Goal: Navigation & Orientation: Find specific page/section

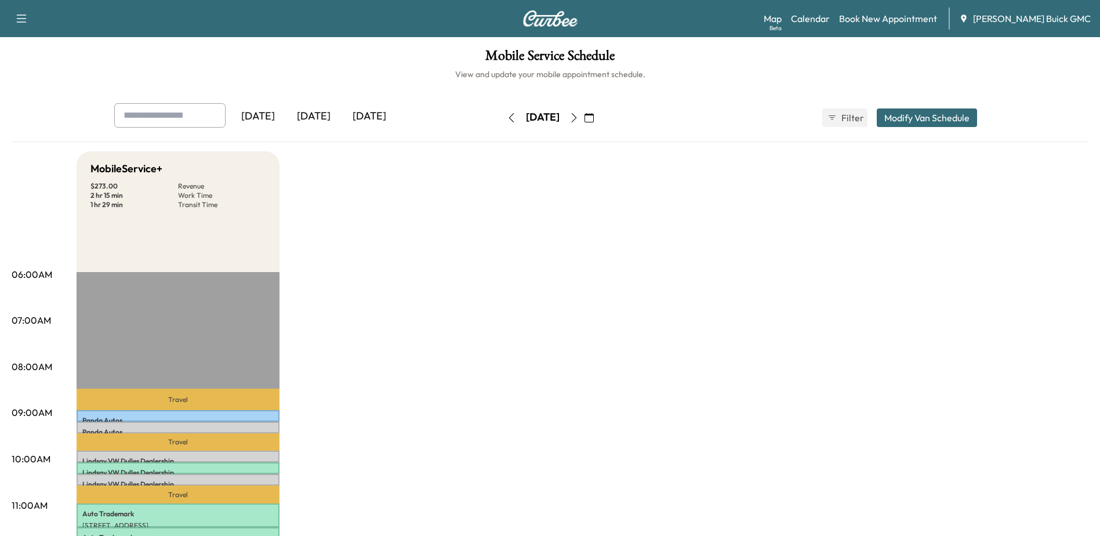
scroll to position [232, 0]
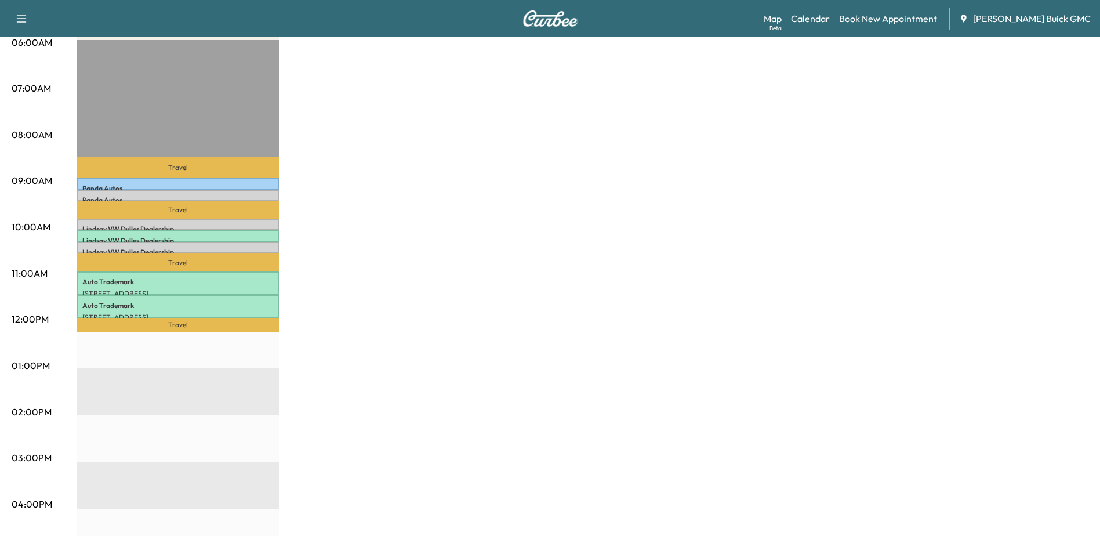
click at [782, 18] on link "Map Beta" at bounding box center [773, 19] width 18 height 14
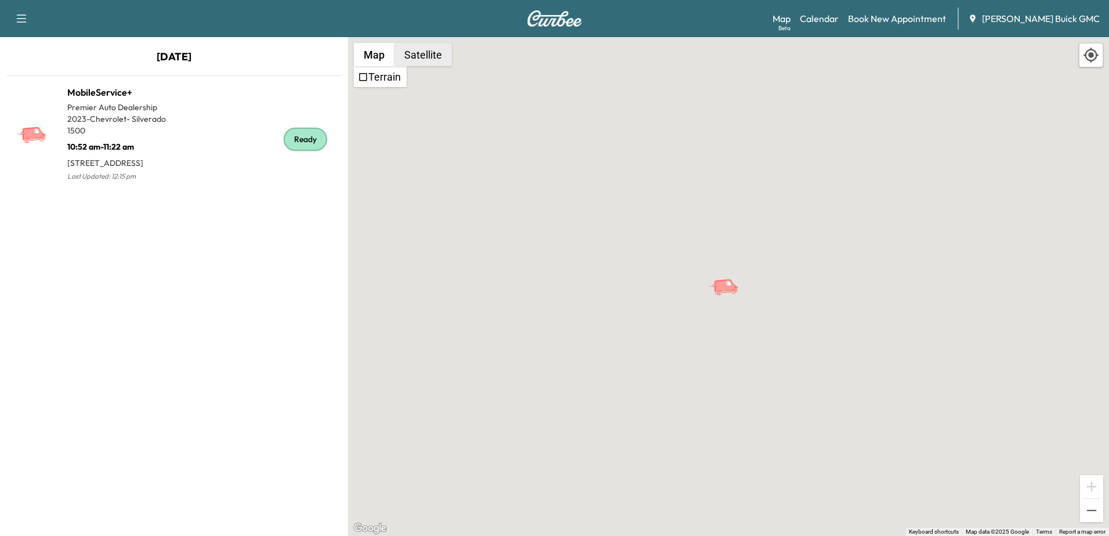
click at [420, 56] on button "Satellite" at bounding box center [422, 54] width 57 height 23
click at [427, 59] on button "Satellite" at bounding box center [422, 54] width 57 height 23
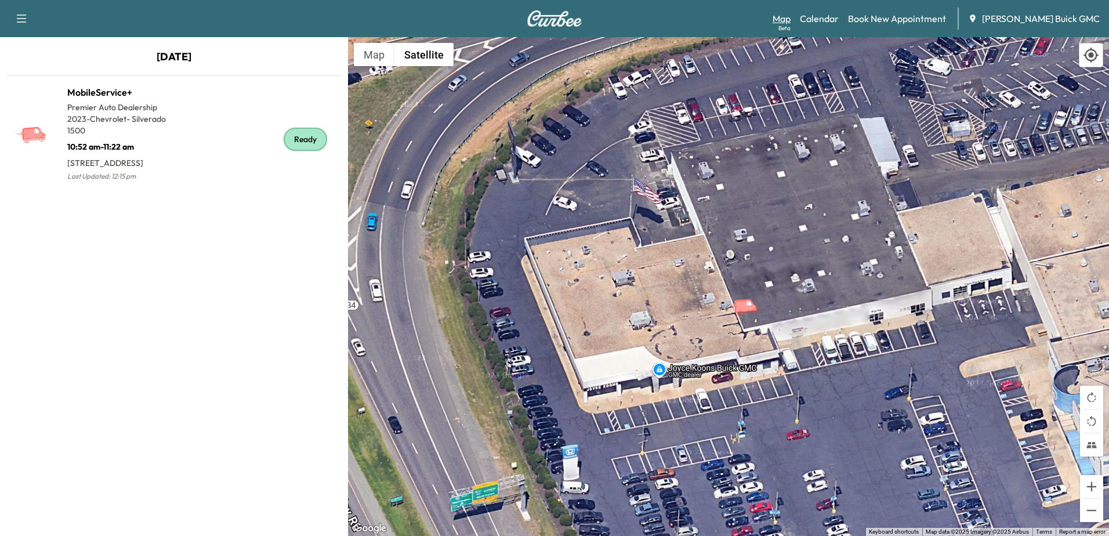
click at [790, 19] on link "Map Beta" at bounding box center [781, 19] width 18 height 14
click at [839, 23] on link "Calendar" at bounding box center [819, 19] width 39 height 14
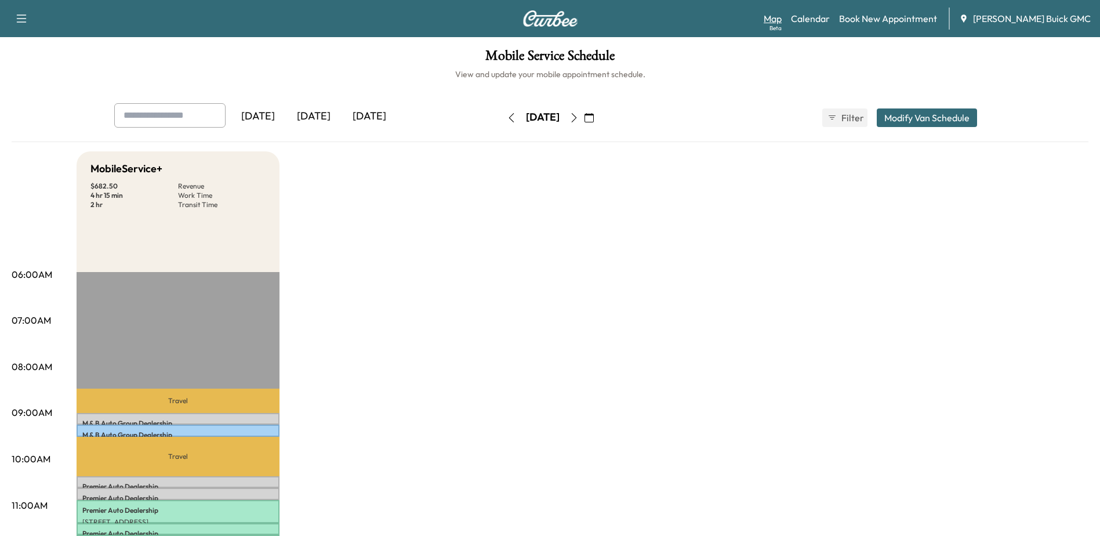
click at [782, 17] on link "Map Beta" at bounding box center [773, 19] width 18 height 14
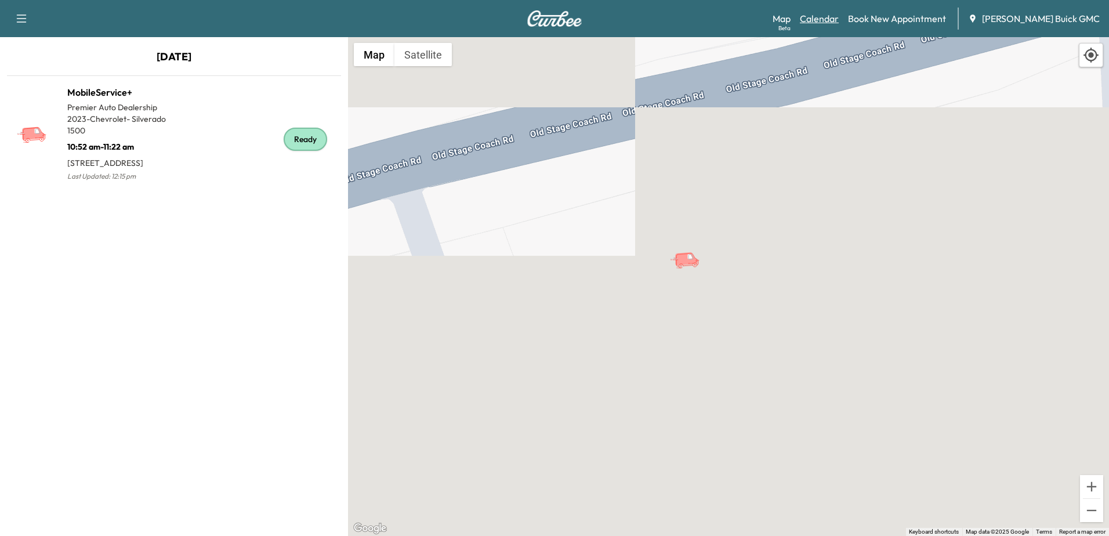
click at [839, 21] on link "Calendar" at bounding box center [819, 19] width 39 height 14
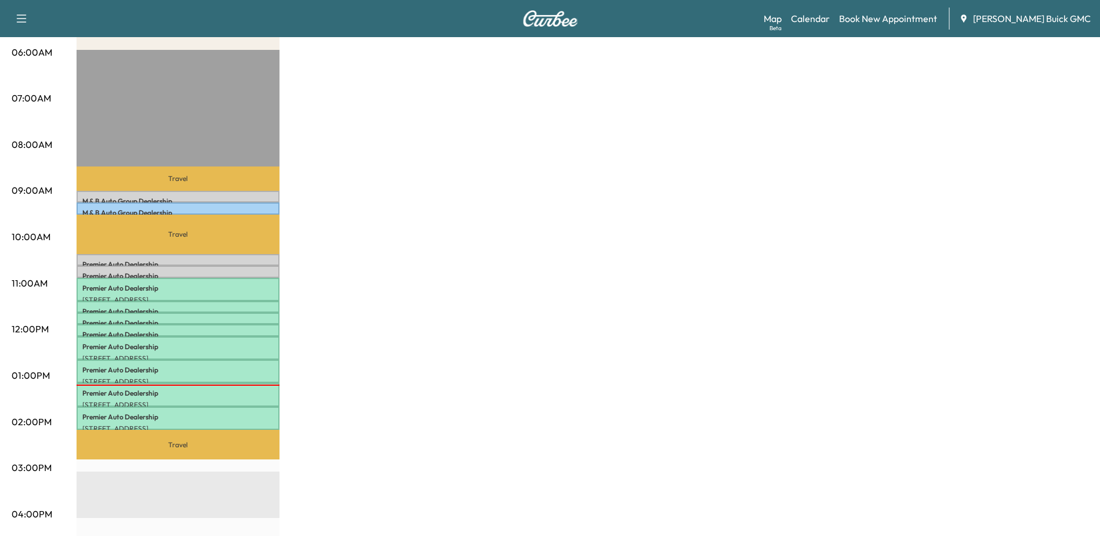
scroll to position [232, 0]
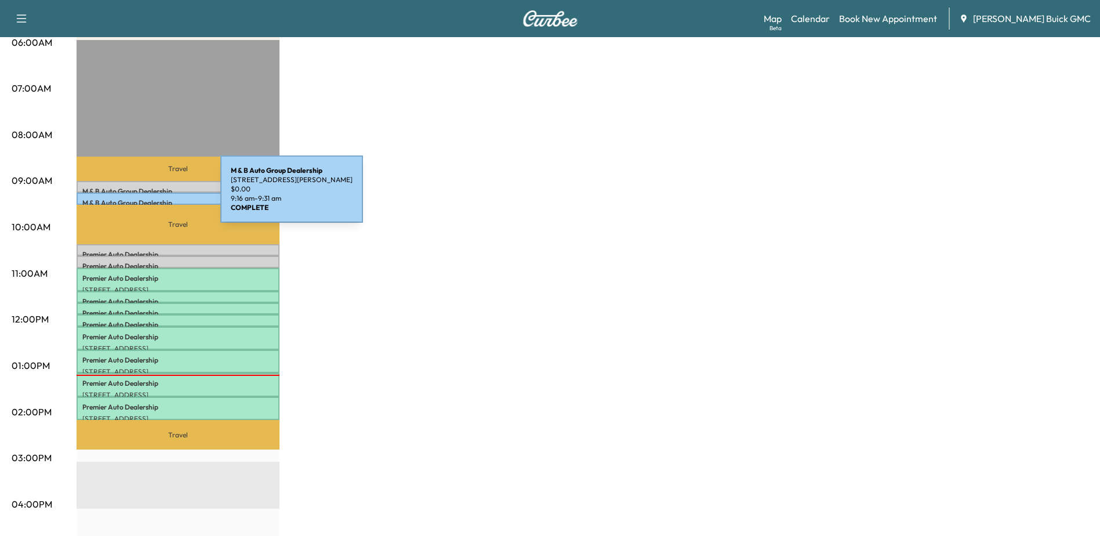
click at [133, 196] on div "M & B Auto Group Dealership 10115 Clarkes Rd, Bealeton, VA 22712, USA $ 0.00 9:…" at bounding box center [178, 199] width 203 height 12
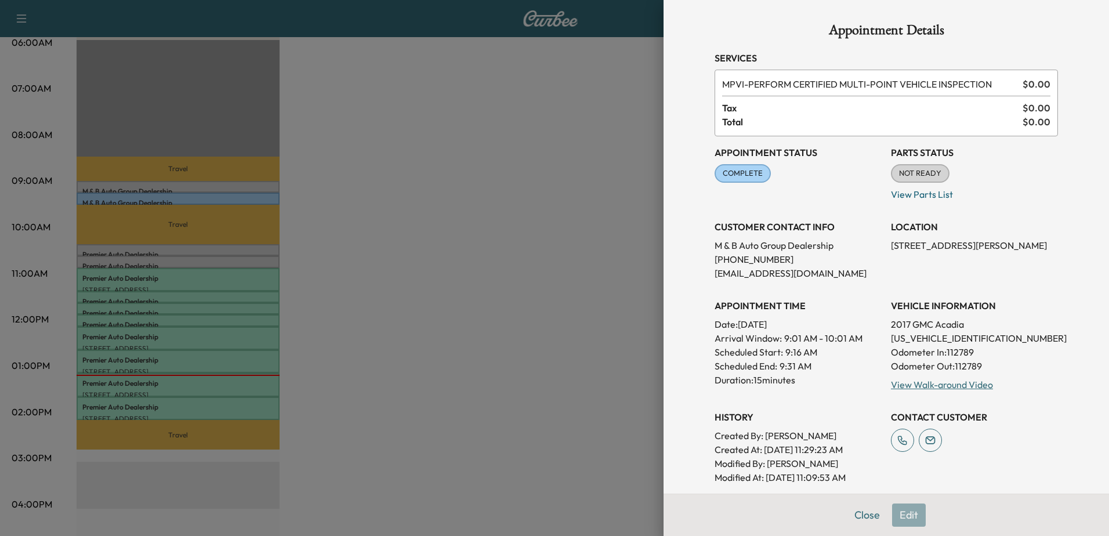
click at [201, 183] on div at bounding box center [554, 268] width 1109 height 536
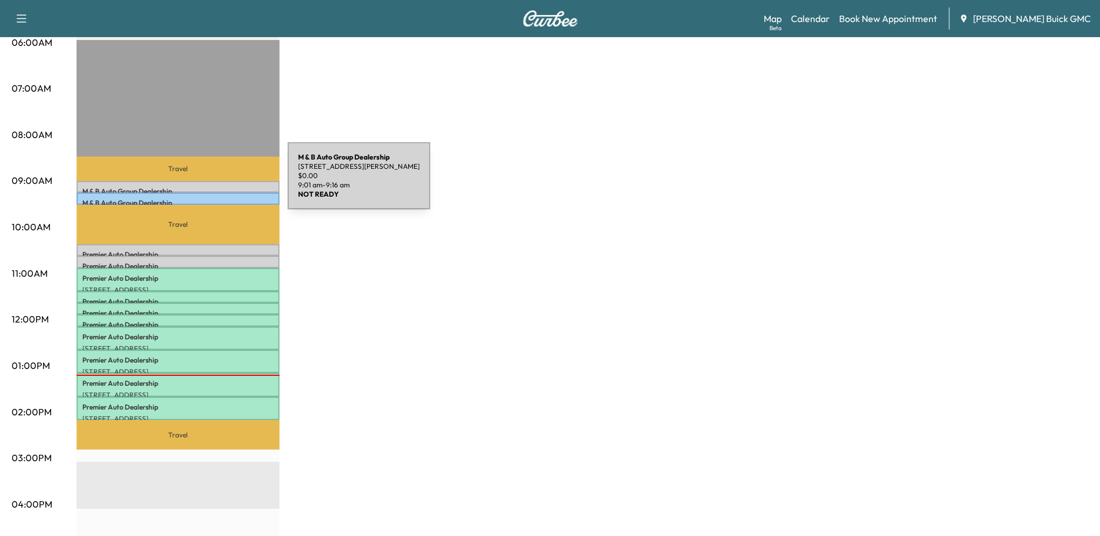
click at [201, 183] on div "M & B Auto Group Dealership 10115 Clarkes Rd, Bealeton, VA 22712, USA $ 0.00 9:…" at bounding box center [178, 187] width 203 height 12
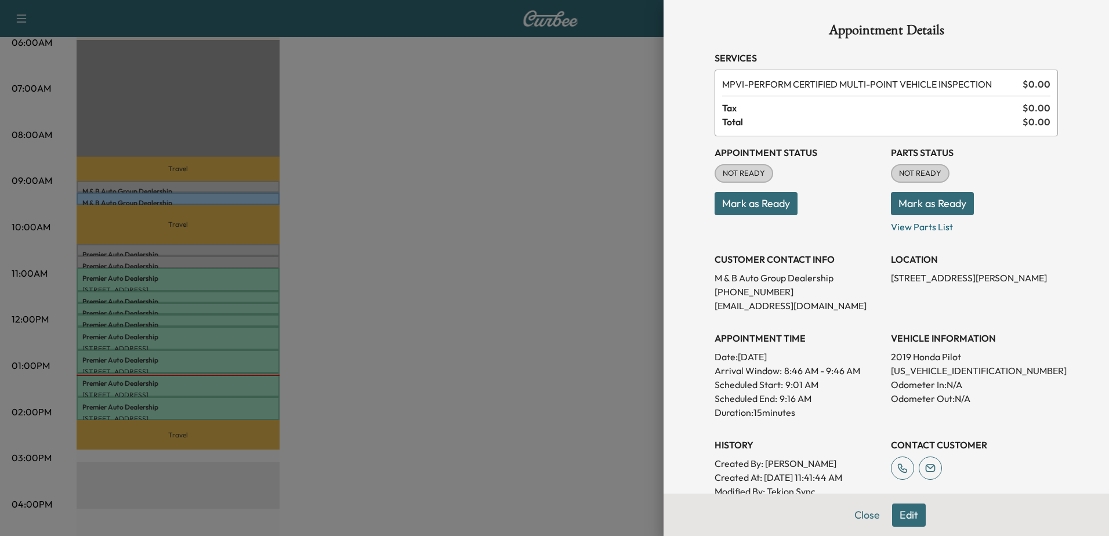
click at [904, 375] on p "5FNYF6H59KB012088" at bounding box center [974, 371] width 167 height 14
copy p "5FNYF6H59KB012088"
drag, startPoint x: 461, startPoint y: 278, endPoint x: 419, endPoint y: 280, distance: 41.8
click at [461, 278] on div at bounding box center [554, 268] width 1109 height 536
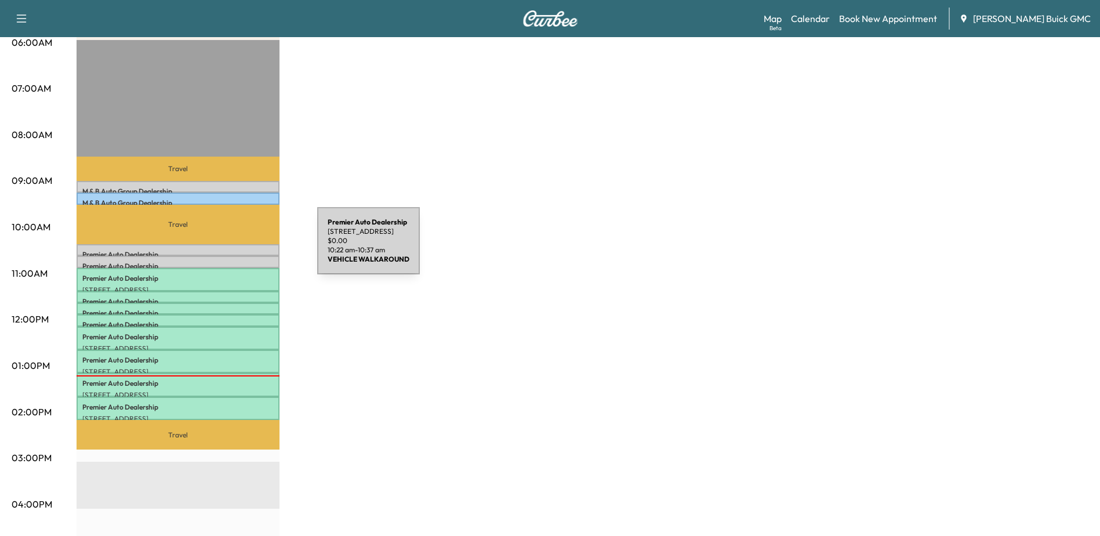
click at [230, 250] on p "Premier Auto Dealership" at bounding box center [177, 254] width 191 height 9
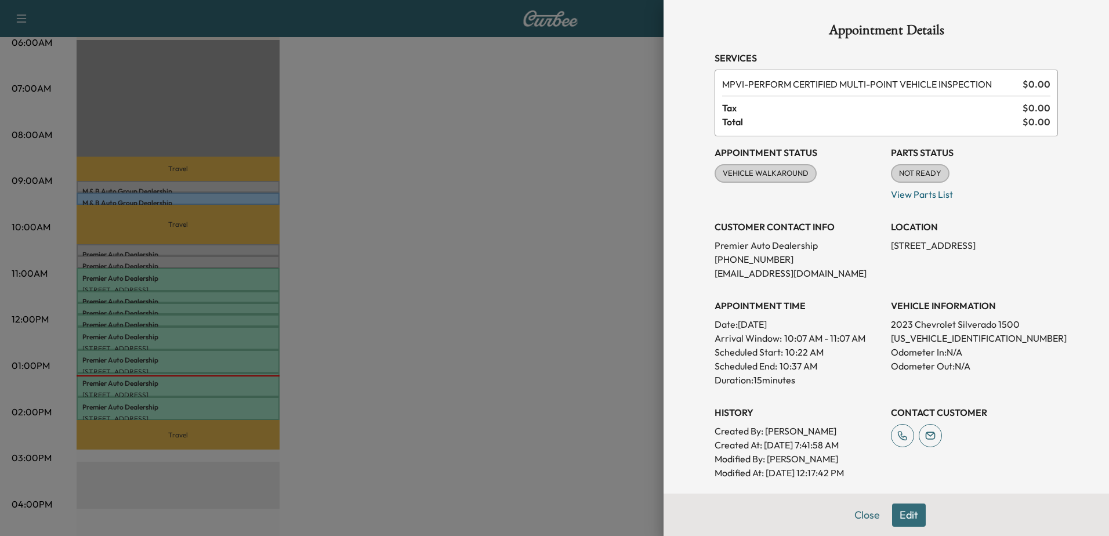
click at [930, 341] on p "3GCPDBEK2PG138198" at bounding box center [974, 338] width 167 height 14
copy p "3GCPDBEK2PG138198"
click at [162, 264] on div at bounding box center [554, 268] width 1109 height 536
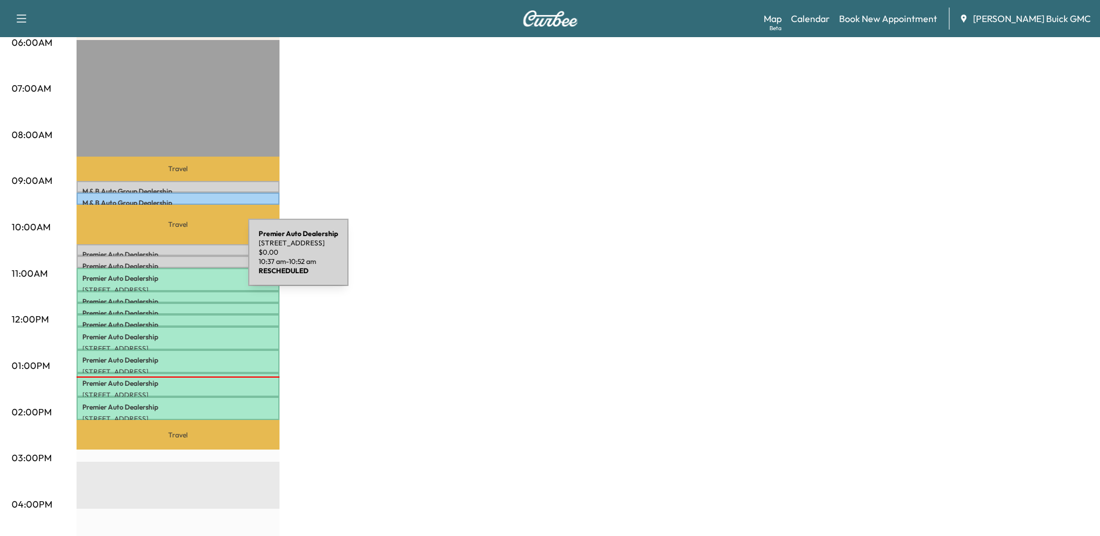
click at [161, 258] on div "Premier Auto Dealership 17575 Old Stage Coach Rd, Dumfries, VA 22026, USA $ 0.0…" at bounding box center [178, 262] width 203 height 12
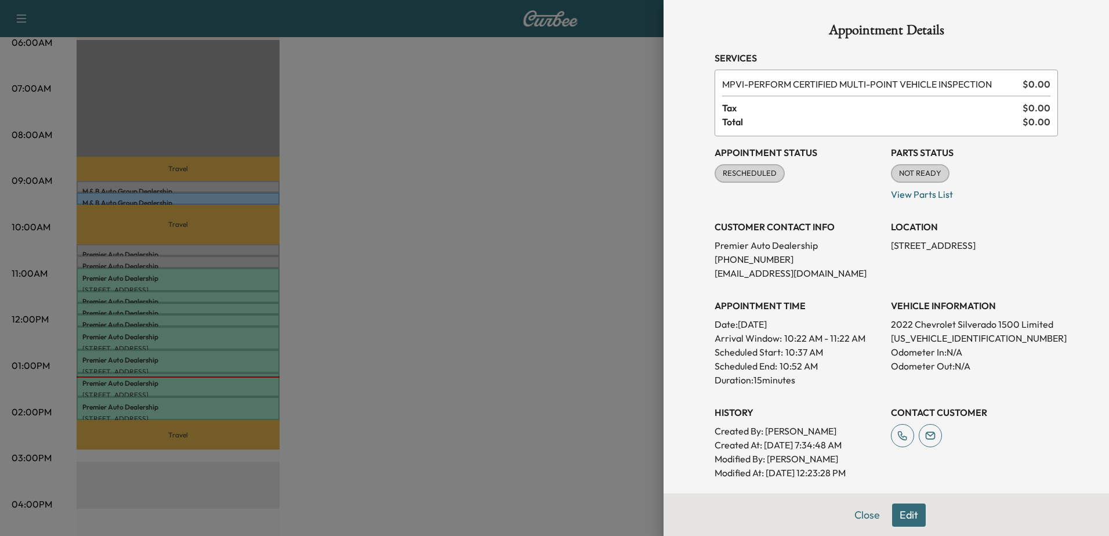
click at [133, 245] on div at bounding box center [554, 268] width 1109 height 536
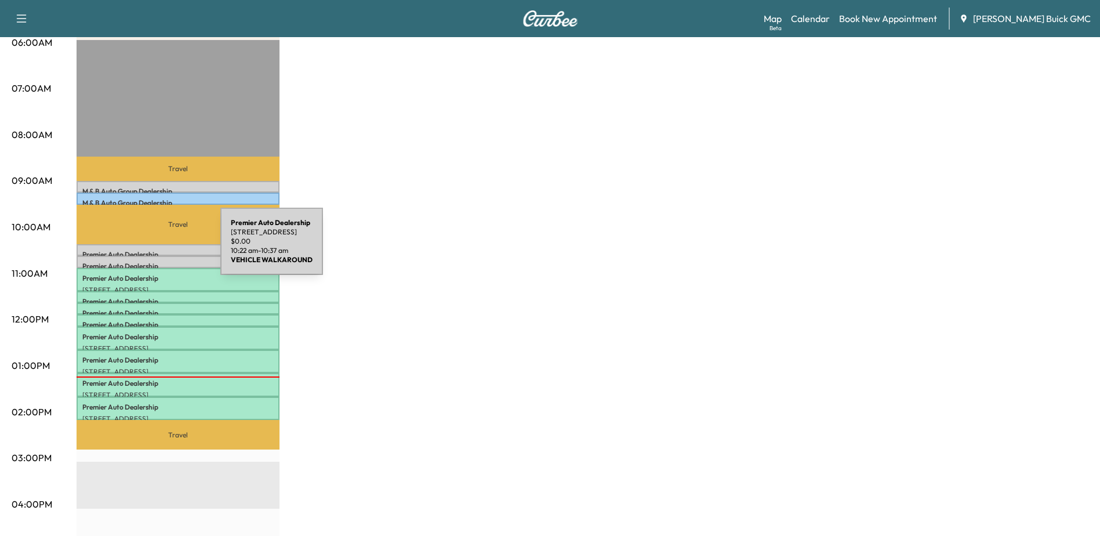
click at [133, 250] on p "Premier Auto Dealership" at bounding box center [177, 254] width 191 height 9
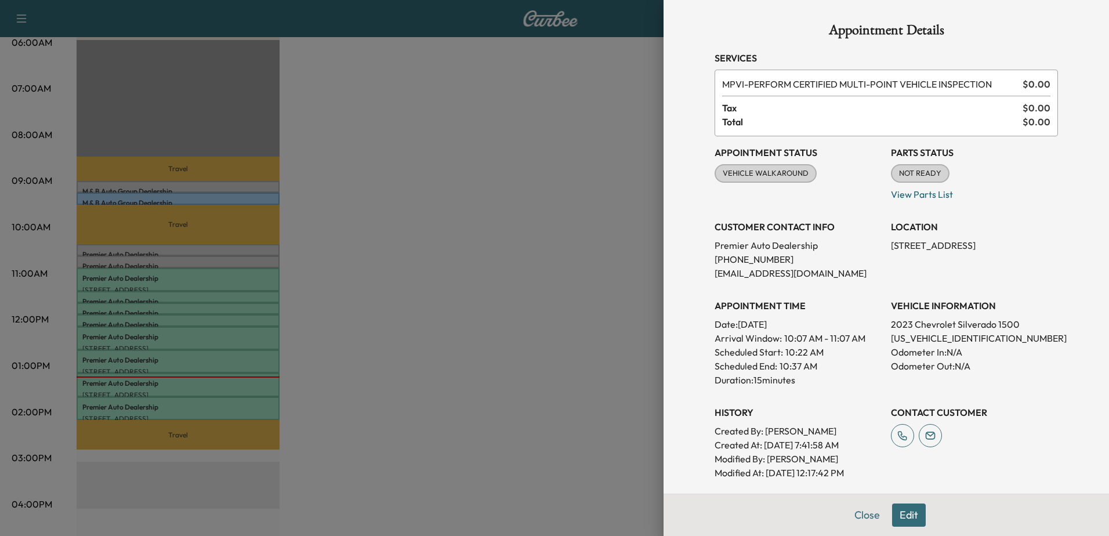
click at [198, 259] on div at bounding box center [554, 268] width 1109 height 536
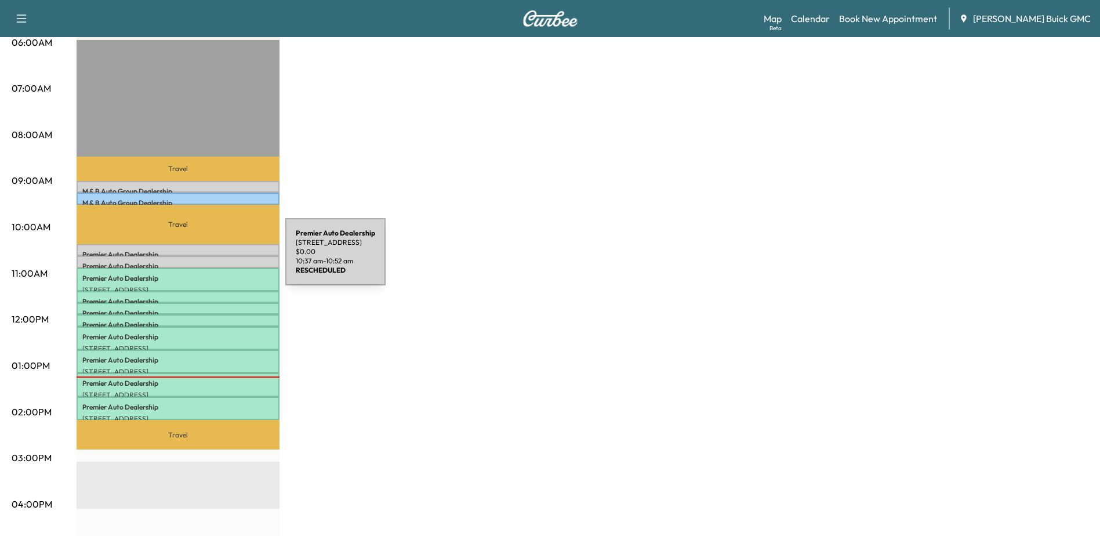
click at [198, 259] on div "Premier Auto Dealership 17575 Old Stage Coach Rd, Dumfries, VA 22026, USA $ 0.0…" at bounding box center [178, 262] width 203 height 12
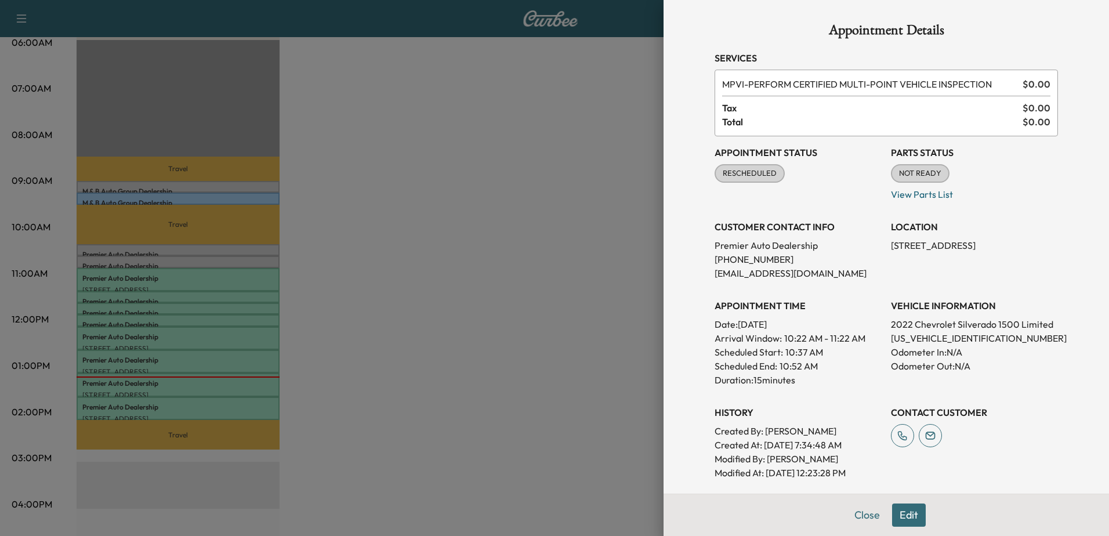
click at [945, 338] on p "3GCNWAED5NG167561" at bounding box center [974, 338] width 167 height 14
click at [173, 263] on div at bounding box center [554, 268] width 1109 height 536
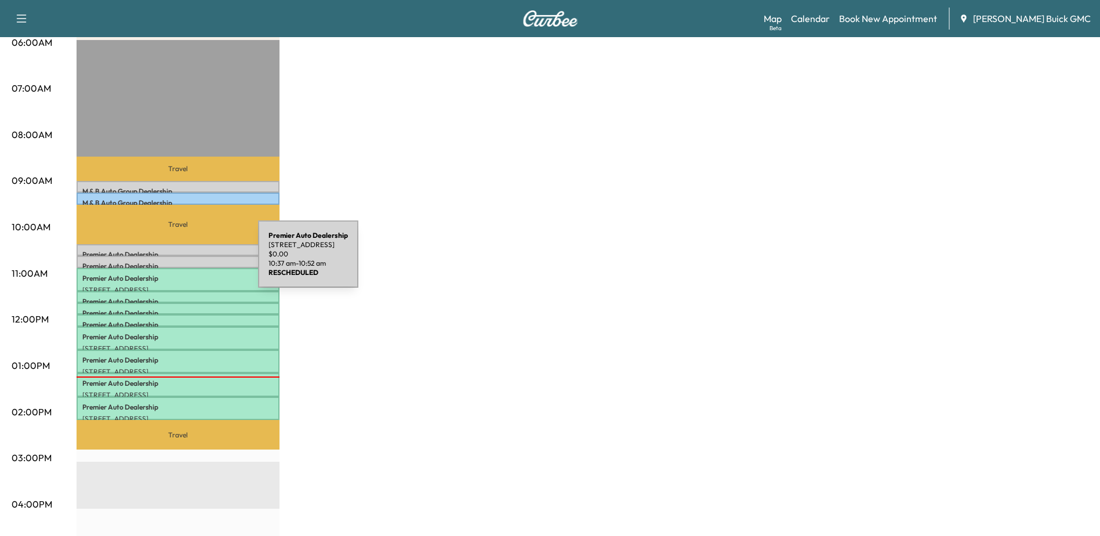
click at [171, 262] on p "Premier Auto Dealership" at bounding box center [177, 266] width 191 height 9
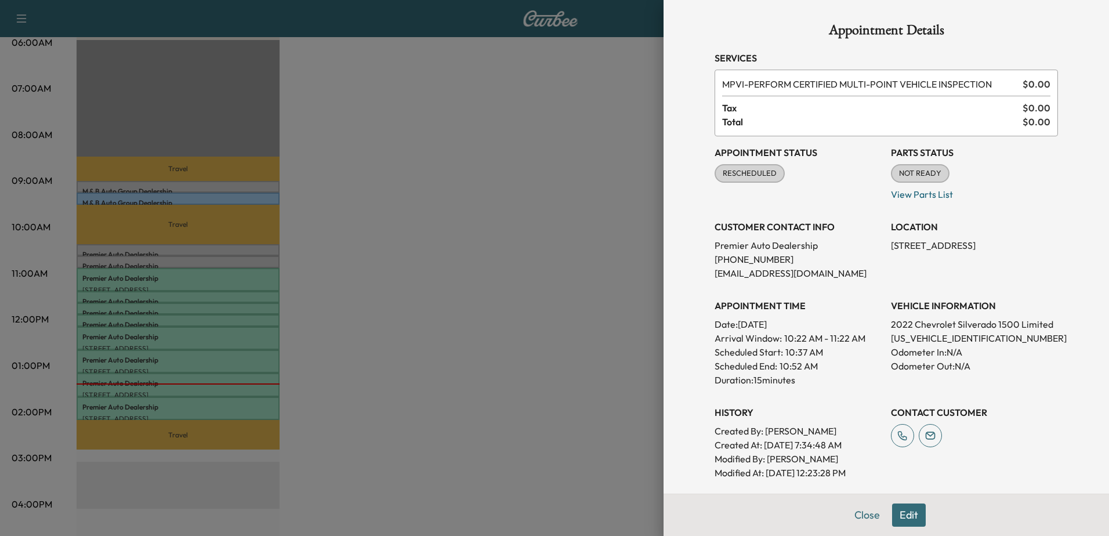
click at [445, 139] on div at bounding box center [554, 268] width 1109 height 536
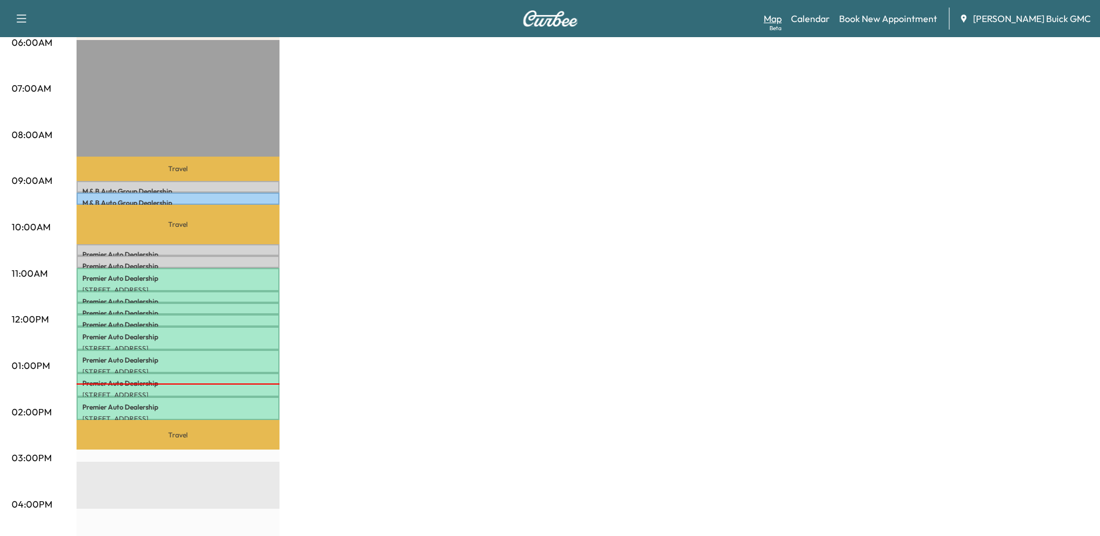
click at [782, 17] on link "Map Beta" at bounding box center [773, 19] width 18 height 14
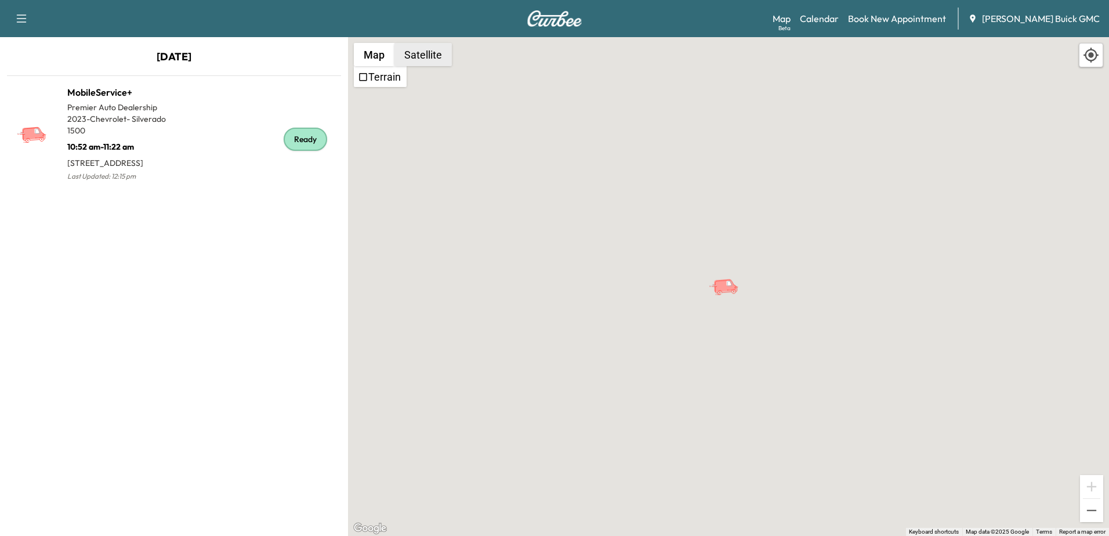
click at [425, 56] on button "Satellite" at bounding box center [422, 54] width 57 height 23
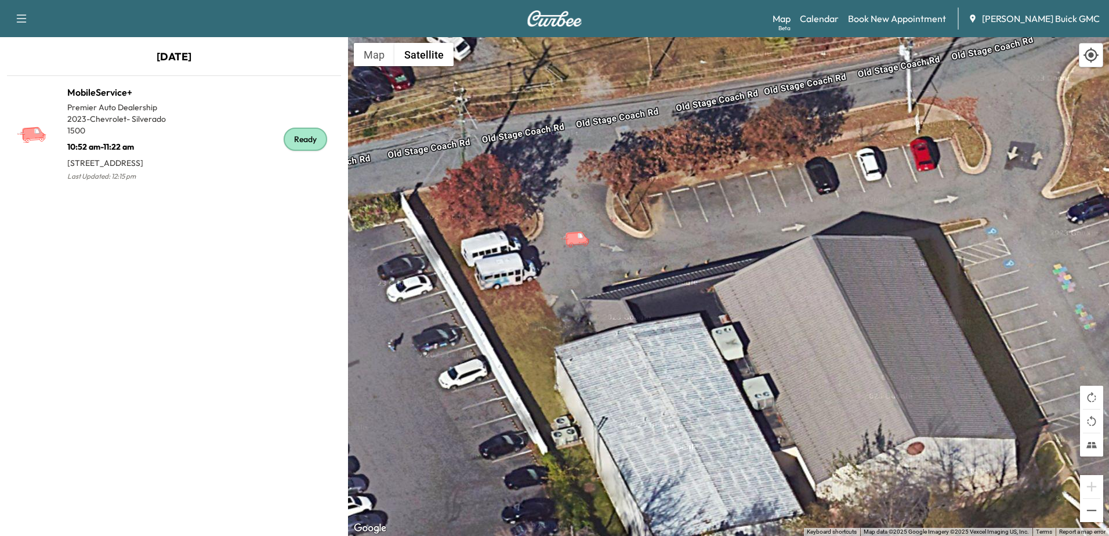
drag, startPoint x: 699, startPoint y: 359, endPoint x: 537, endPoint y: 313, distance: 168.3
click at [537, 311] on div "To activate drag with keyboard, press Alt + Enter. Once in keyboard drag state,…" at bounding box center [728, 286] width 761 height 499
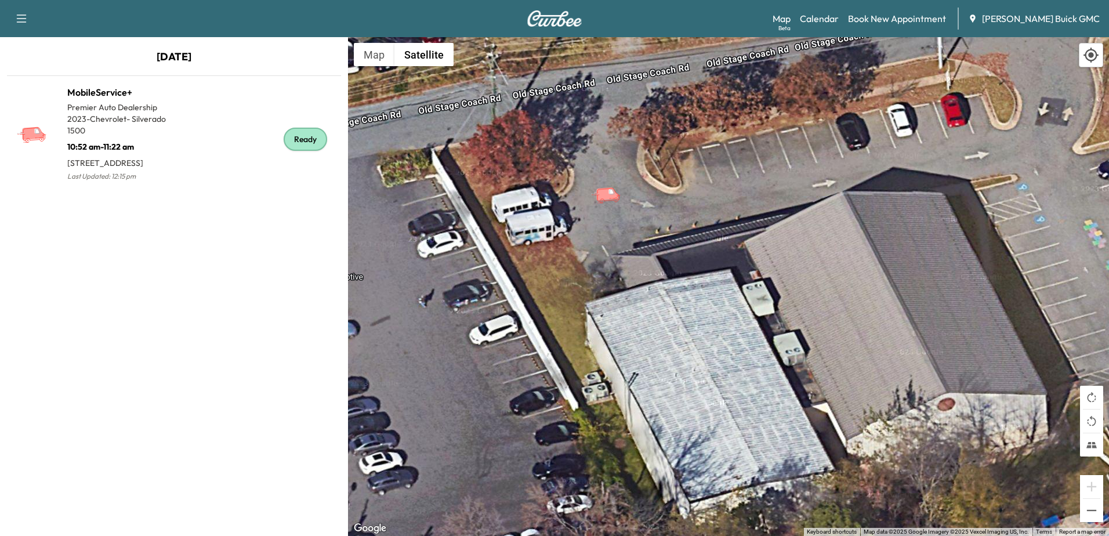
drag, startPoint x: 506, startPoint y: 319, endPoint x: 537, endPoint y: 276, distance: 53.1
click at [537, 276] on div "To activate drag with keyboard, press Alt + Enter. Once in keyboard drag state,…" at bounding box center [728, 286] width 761 height 499
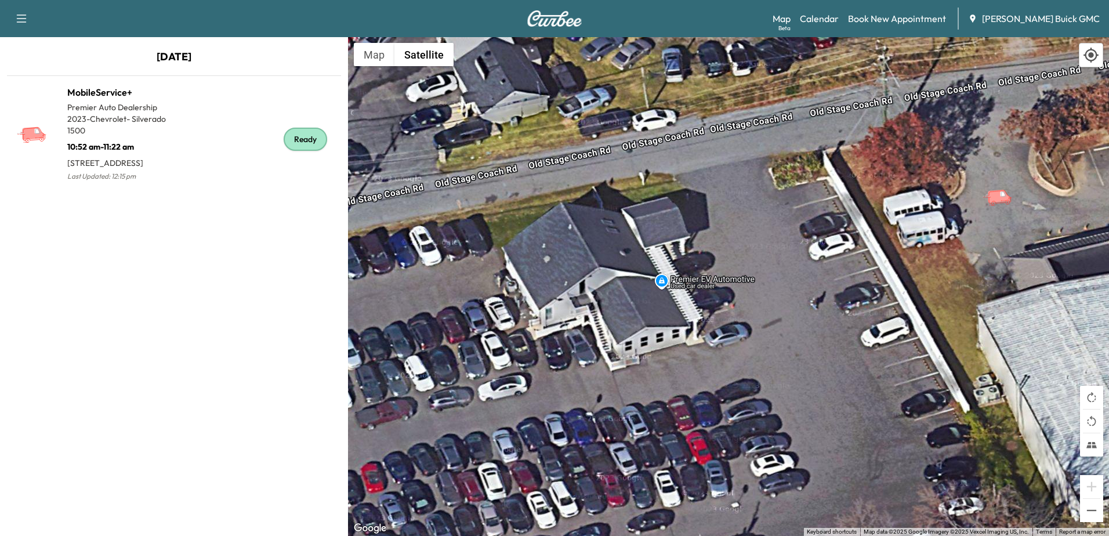
drag, startPoint x: 513, startPoint y: 364, endPoint x: 848, endPoint y: 376, distance: 336.0
click at [875, 375] on div "To activate drag with keyboard, press Alt + Enter. Once in keyboard drag state,…" at bounding box center [728, 286] width 761 height 499
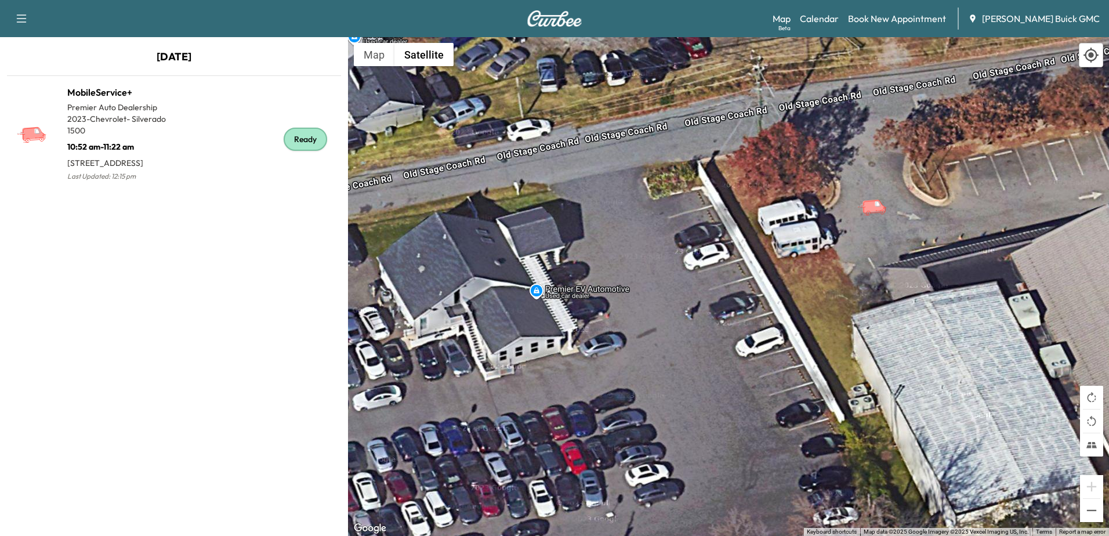
drag, startPoint x: 855, startPoint y: 329, endPoint x: 745, endPoint y: 361, distance: 114.7
click at [745, 351] on div "To activate drag with keyboard, press Alt + Enter. Once in keyboard drag state,…" at bounding box center [728, 286] width 761 height 499
click at [839, 15] on link "Calendar" at bounding box center [819, 19] width 39 height 14
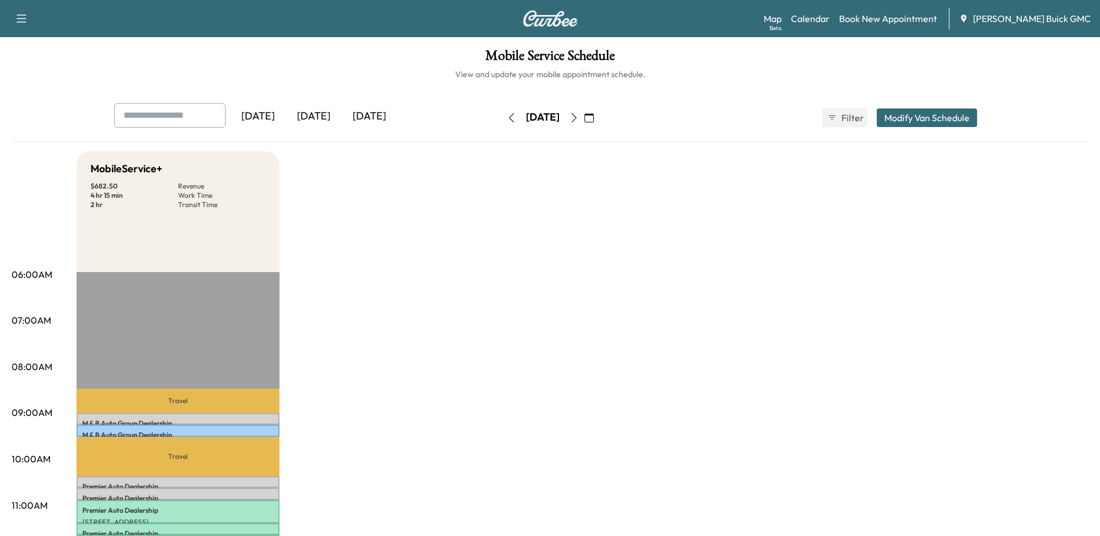
click at [579, 115] on icon "button" at bounding box center [574, 117] width 9 height 9
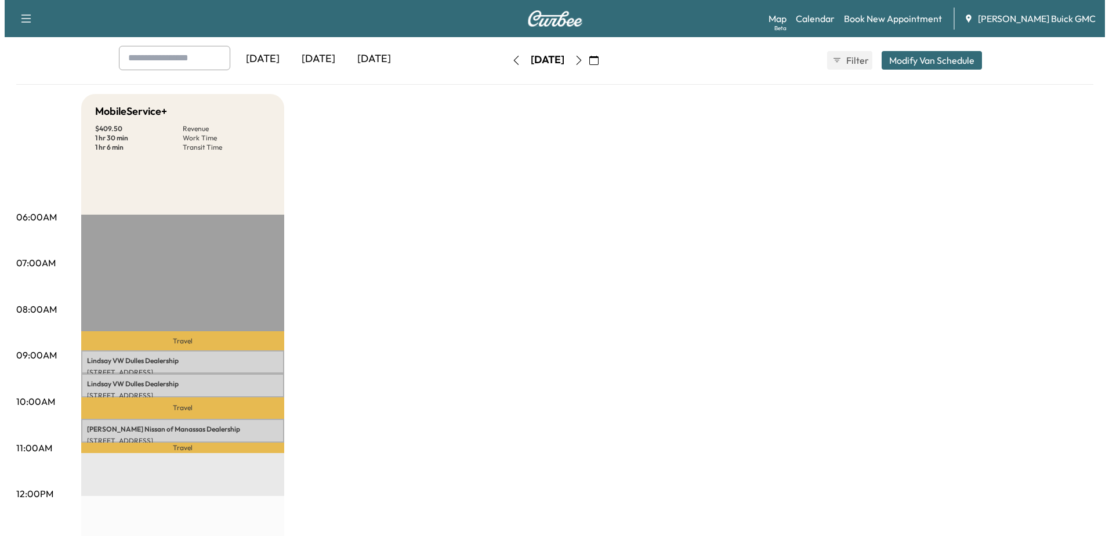
scroll to position [58, 0]
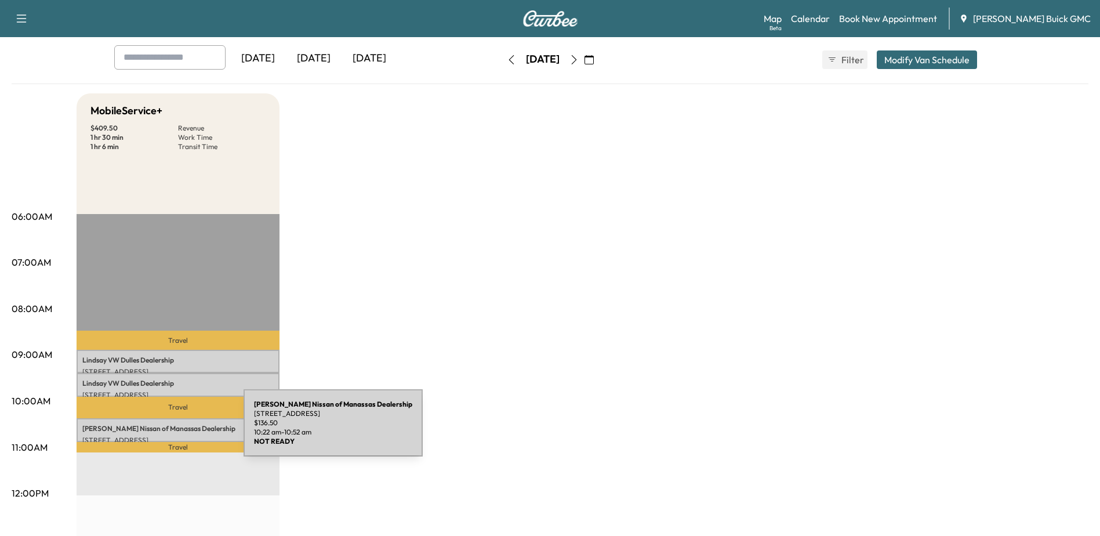
click at [157, 430] on p "Sheehy Nissan of Manassas Dealership" at bounding box center [177, 428] width 191 height 9
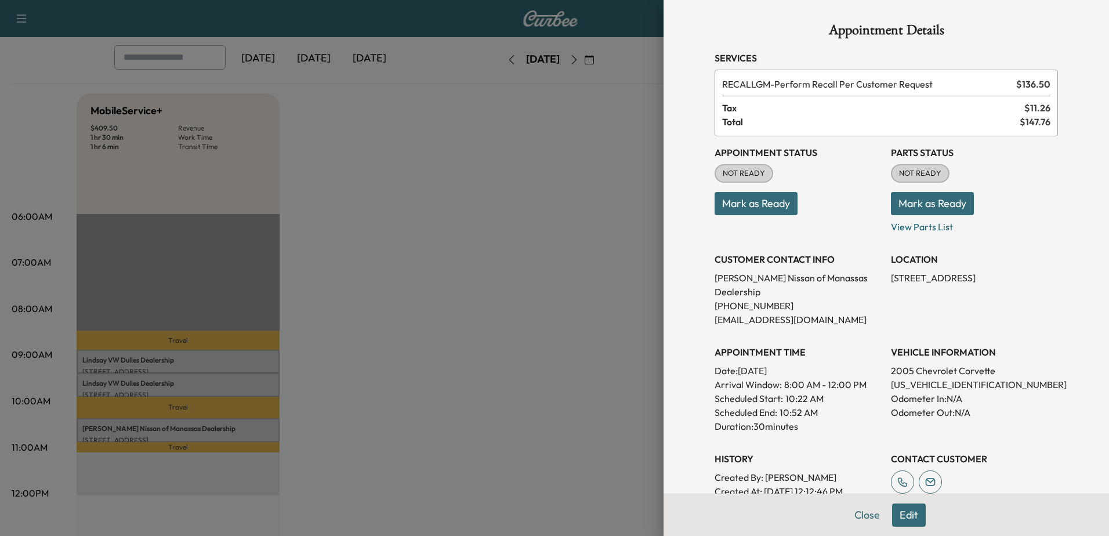
click at [930, 378] on p "1G1YY24U355116946" at bounding box center [974, 385] width 167 height 14
copy p "1G1YY24U355116946"
click at [641, 159] on div at bounding box center [554, 268] width 1109 height 536
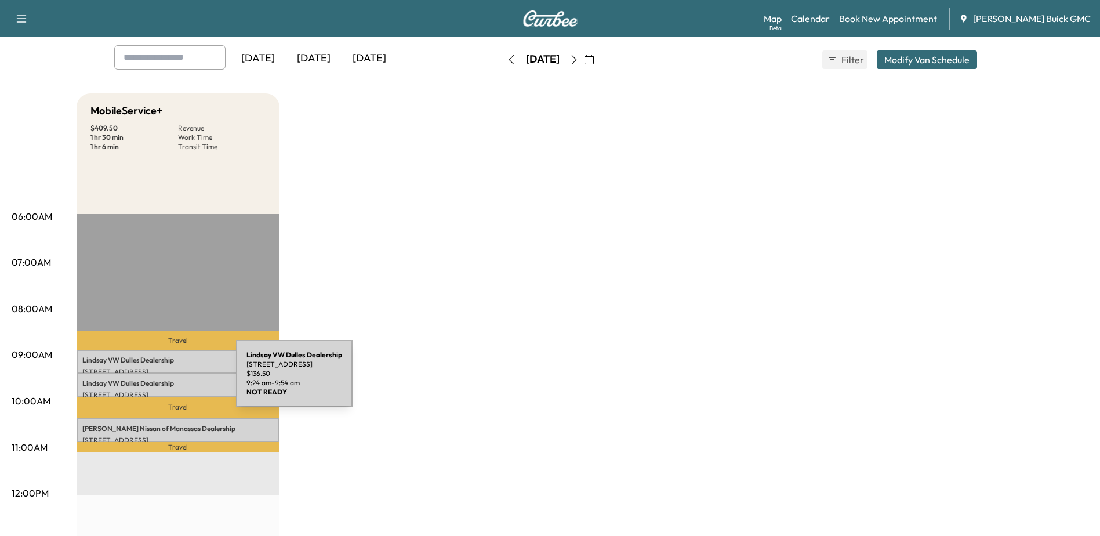
click at [149, 380] on p "Lindsay VW Dulles Dealership" at bounding box center [177, 383] width 191 height 9
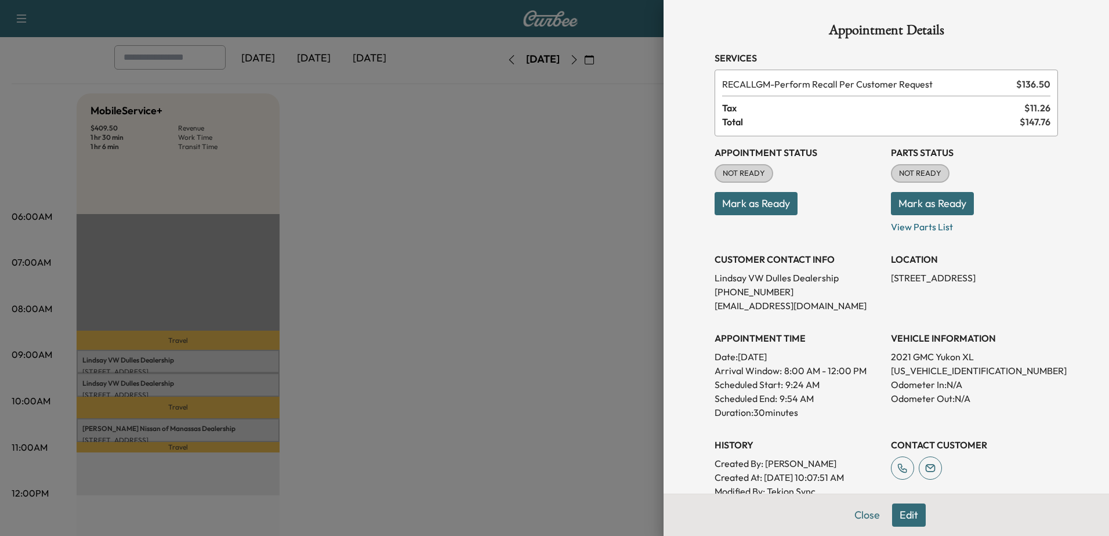
click at [930, 371] on p "1GKS2JKL1MR454098" at bounding box center [974, 371] width 167 height 14
copy p "1GKS2JKL1MR454098"
drag, startPoint x: 637, startPoint y: 97, endPoint x: 587, endPoint y: 202, distance: 116.0
click at [637, 97] on div at bounding box center [554, 268] width 1109 height 536
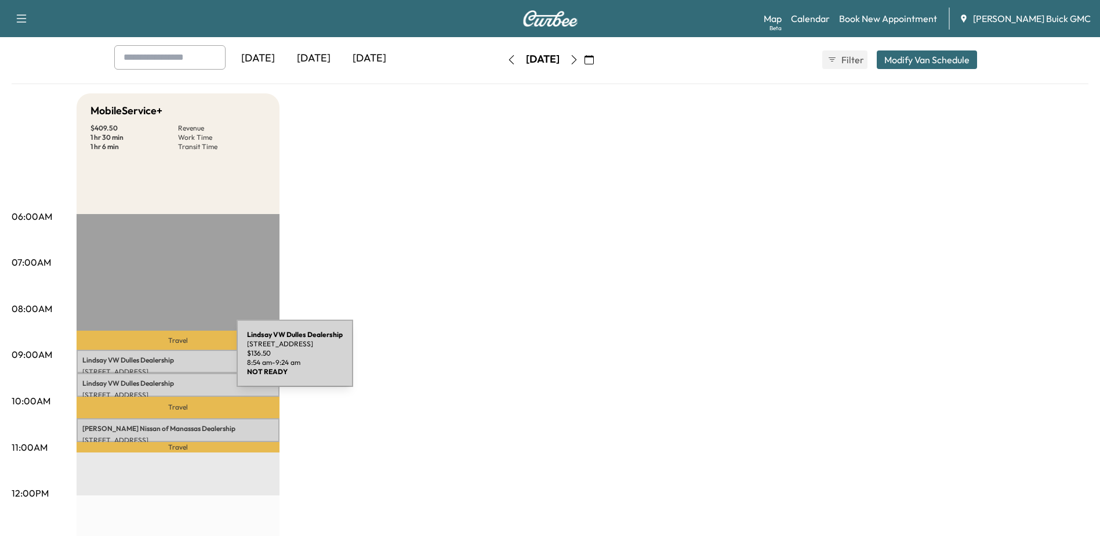
click at [150, 360] on p "Lindsay VW Dulles Dealership" at bounding box center [177, 360] width 191 height 9
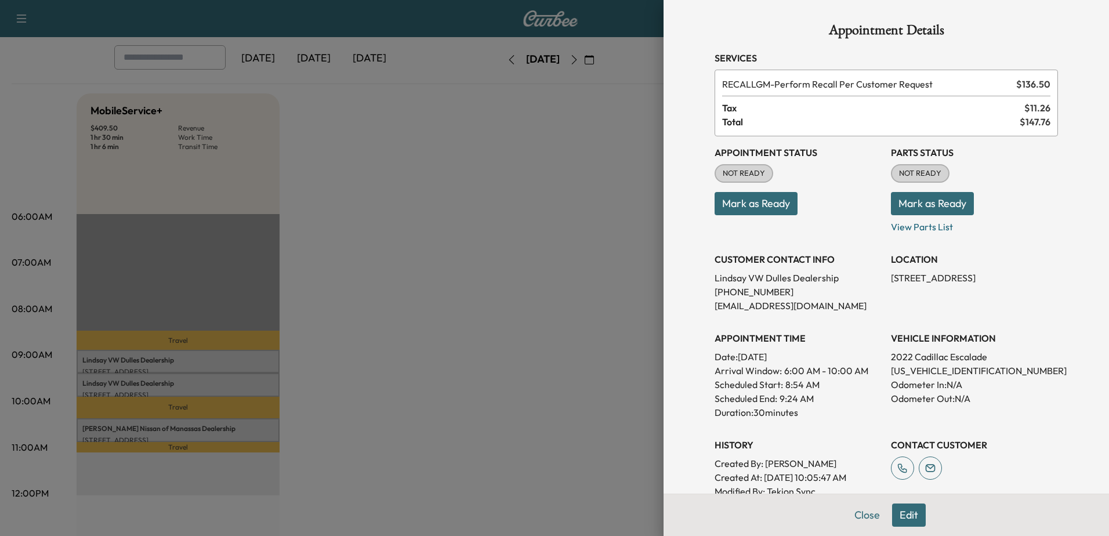
click at [923, 373] on p "1GYS4CKL6NR192351" at bounding box center [974, 371] width 167 height 14
copy p "1GYS4CKL6NR192351"
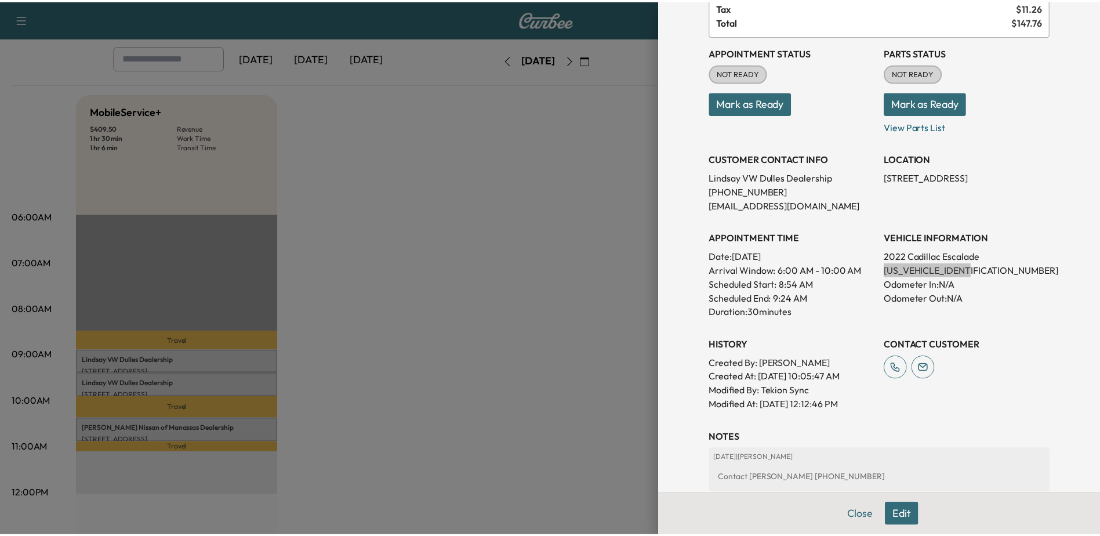
scroll to position [0, 0]
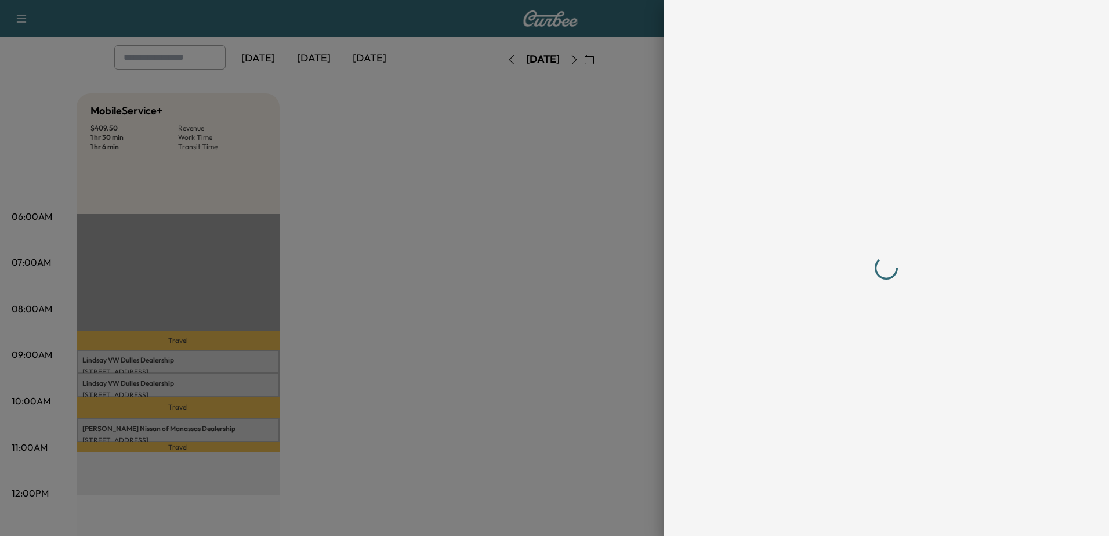
drag, startPoint x: 708, startPoint y: 263, endPoint x: 743, endPoint y: 260, distance: 35.5
click at [743, 260] on div at bounding box center [886, 268] width 371 height 536
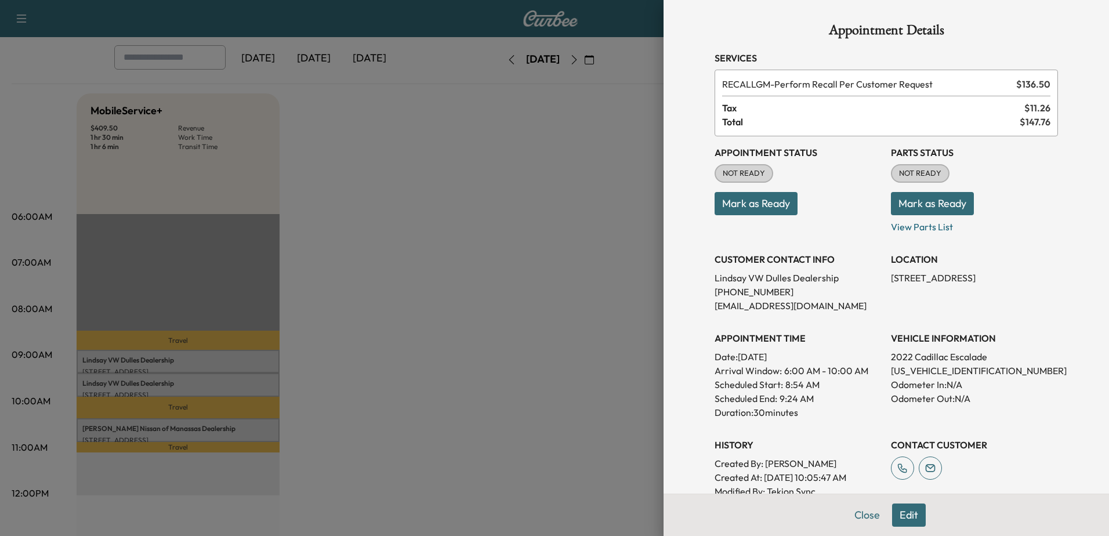
drag, startPoint x: 597, startPoint y: 246, endPoint x: 732, endPoint y: 126, distance: 180.4
click at [598, 246] on div at bounding box center [554, 268] width 1109 height 536
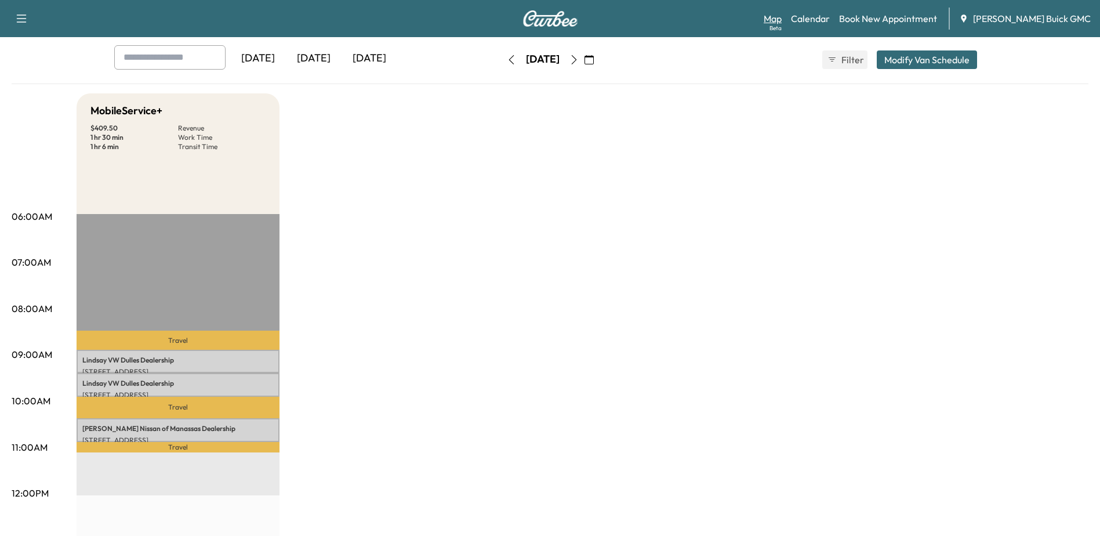
click at [782, 19] on link "Map Beta" at bounding box center [773, 19] width 18 height 14
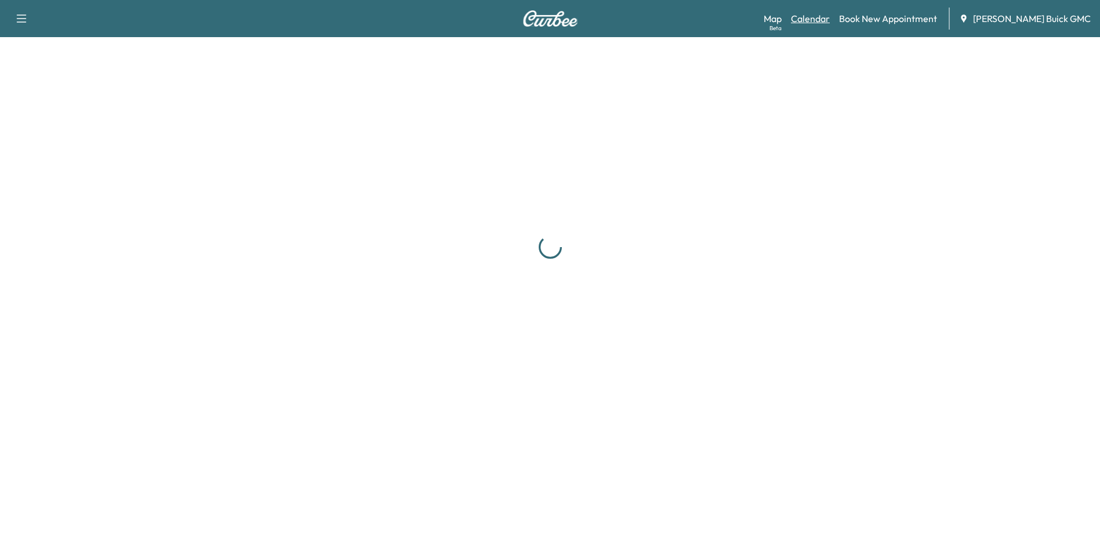
click at [830, 17] on link "Calendar" at bounding box center [810, 19] width 39 height 14
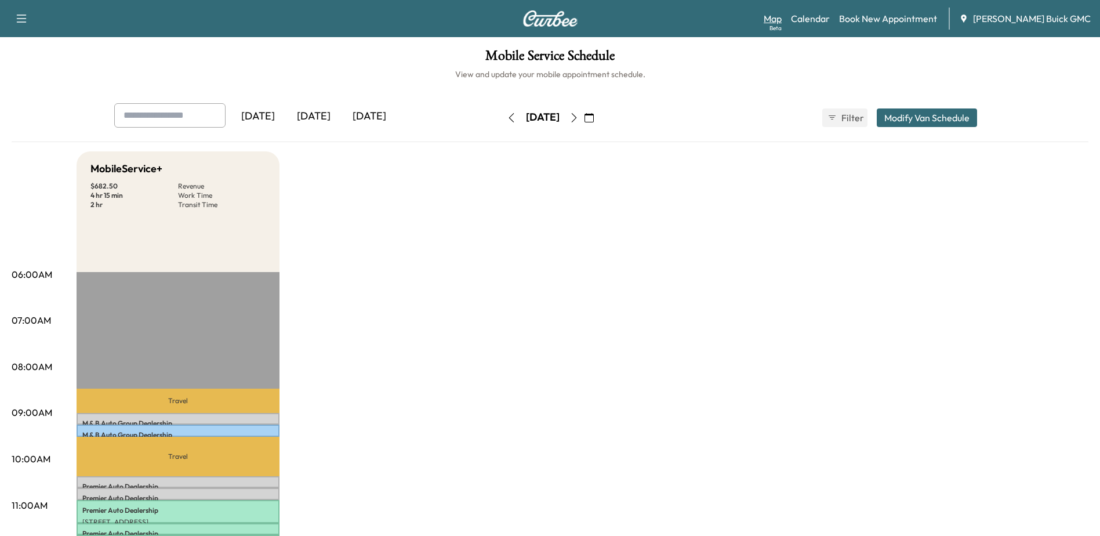
click at [782, 21] on link "Map Beta" at bounding box center [773, 19] width 18 height 14
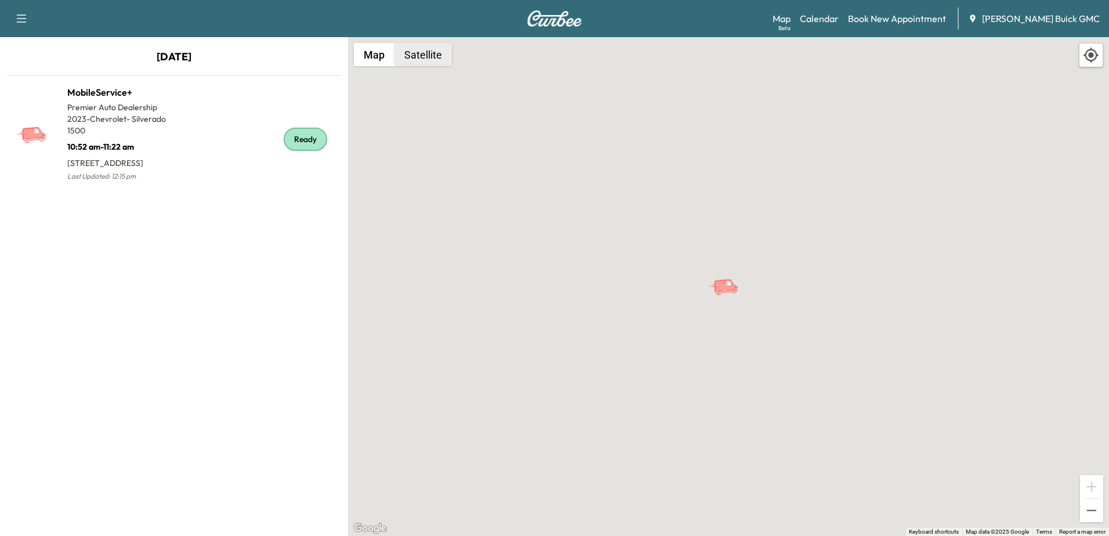
click at [416, 55] on button "Satellite" at bounding box center [422, 54] width 57 height 23
click at [431, 52] on button "Satellite" at bounding box center [422, 54] width 57 height 23
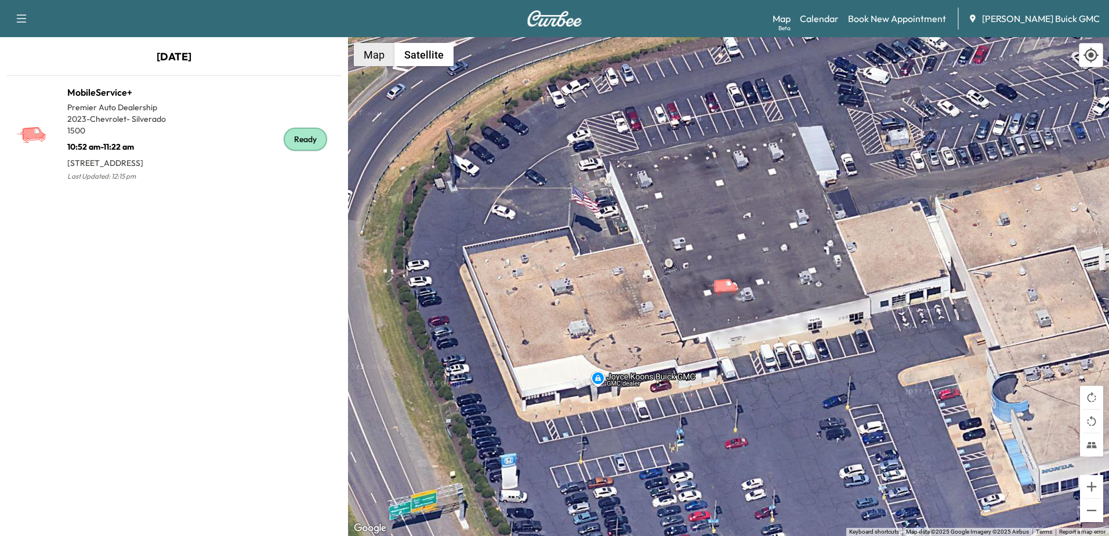
click at [367, 63] on button "Map" at bounding box center [374, 54] width 41 height 23
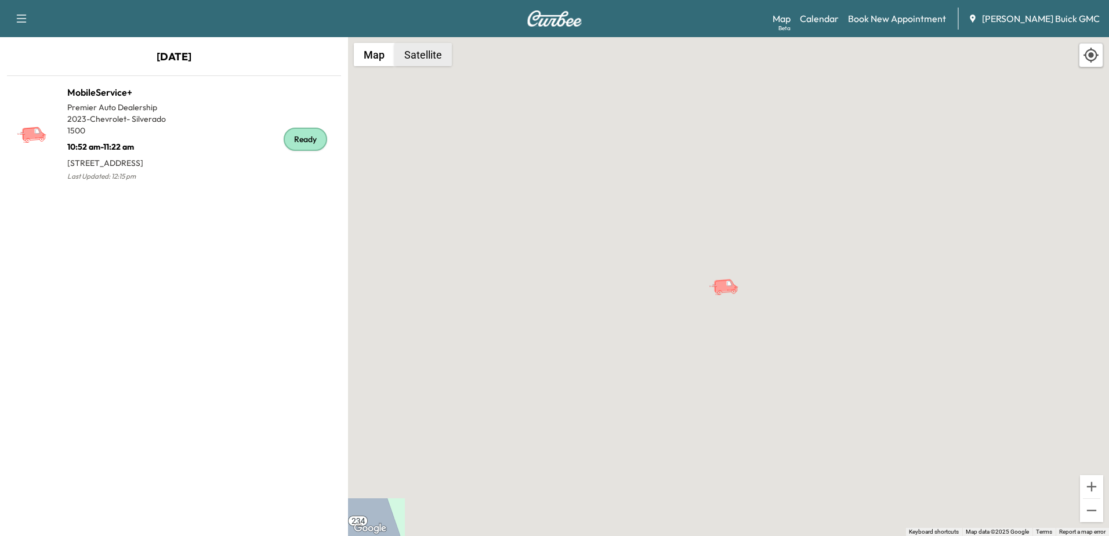
drag, startPoint x: 421, startPoint y: 61, endPoint x: 440, endPoint y: 71, distance: 21.0
click at [422, 61] on button "Satellite" at bounding box center [422, 54] width 57 height 23
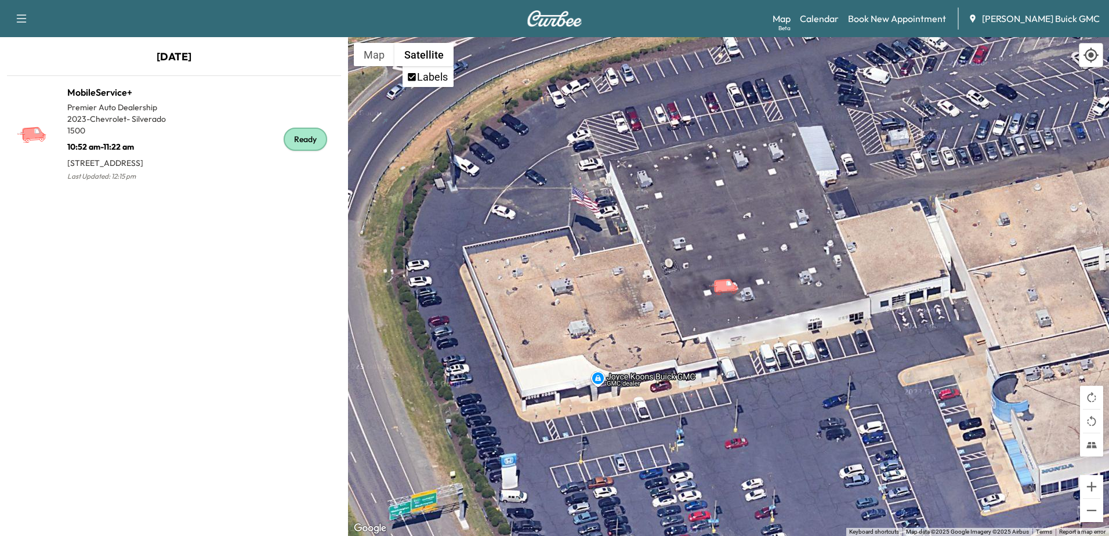
click at [818, 13] on div "Map Beta Calendar Book New Appointment [PERSON_NAME] Buick GMC" at bounding box center [935, 19] width 327 height 22
click at [790, 17] on link "Map Beta" at bounding box center [781, 19] width 18 height 14
click at [839, 22] on link "Calendar" at bounding box center [819, 19] width 39 height 14
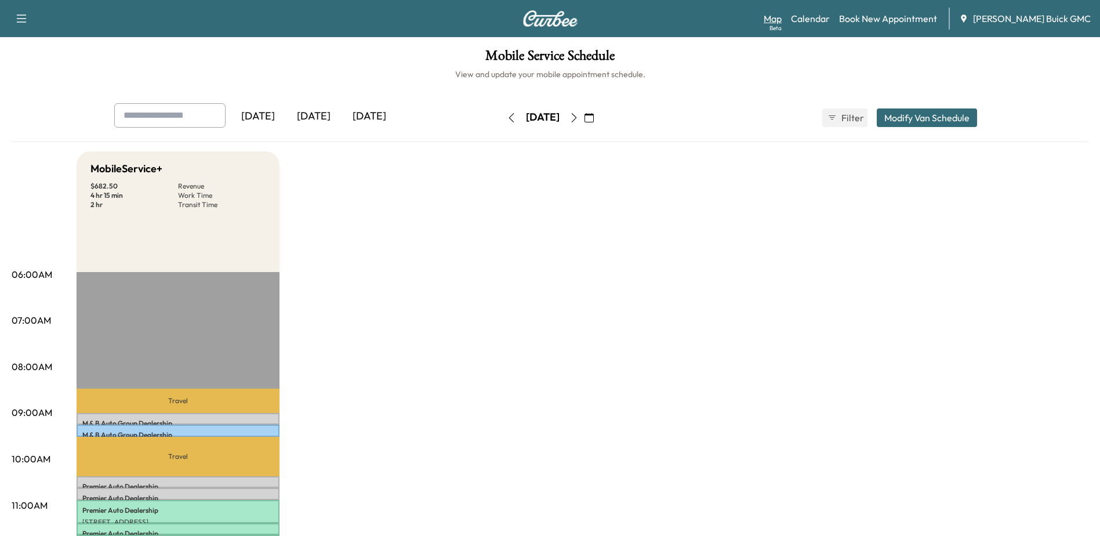
click at [782, 12] on link "Map Beta" at bounding box center [773, 19] width 18 height 14
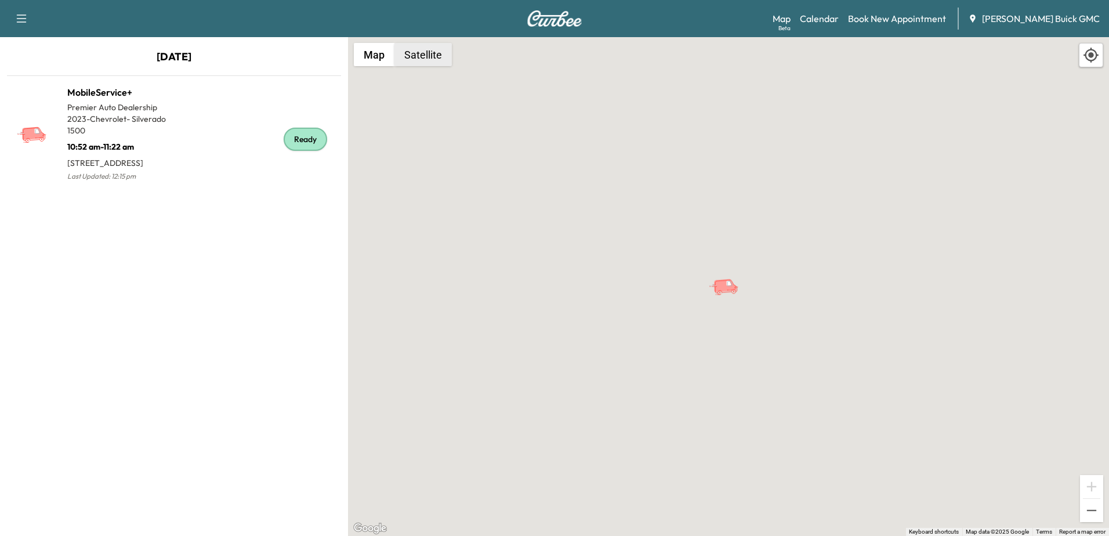
click at [437, 55] on button "Satellite" at bounding box center [422, 54] width 57 height 23
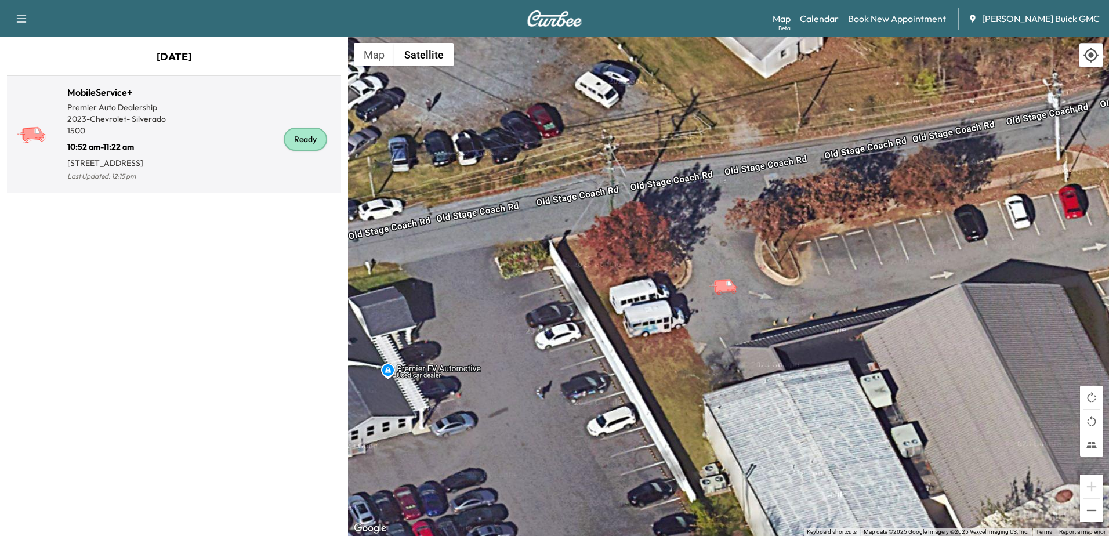
click at [201, 176] on div "Ready" at bounding box center [255, 139] width 162 height 89
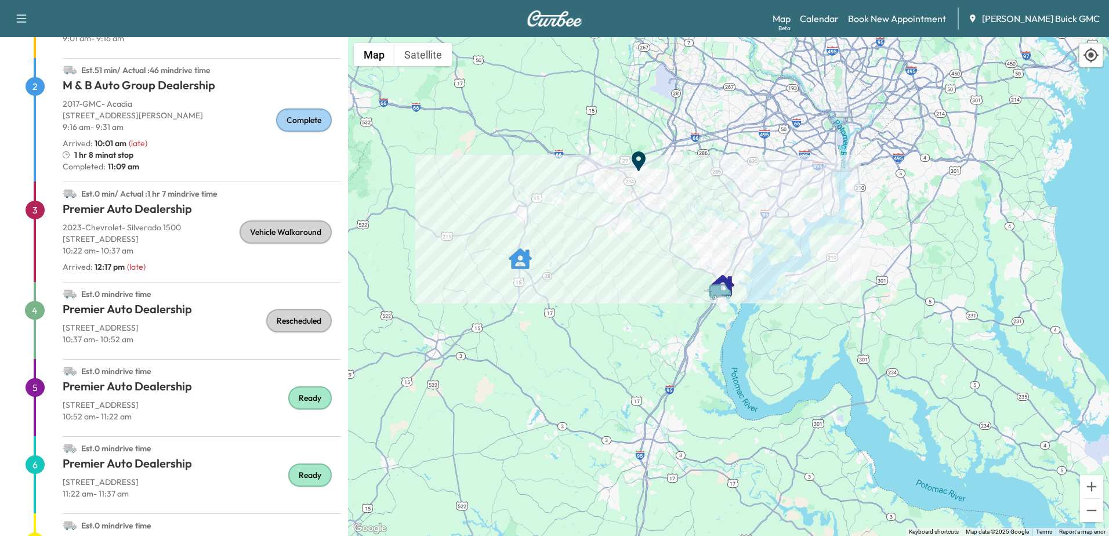
scroll to position [174, 0]
